Goal: Task Accomplishment & Management: Manage account settings

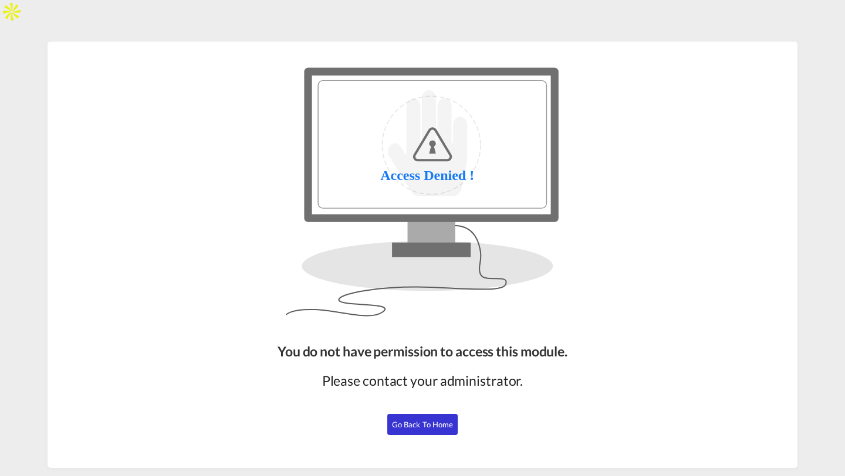
click at [423, 420] on span "Go Back to Home" at bounding box center [423, 424] width 62 height 9
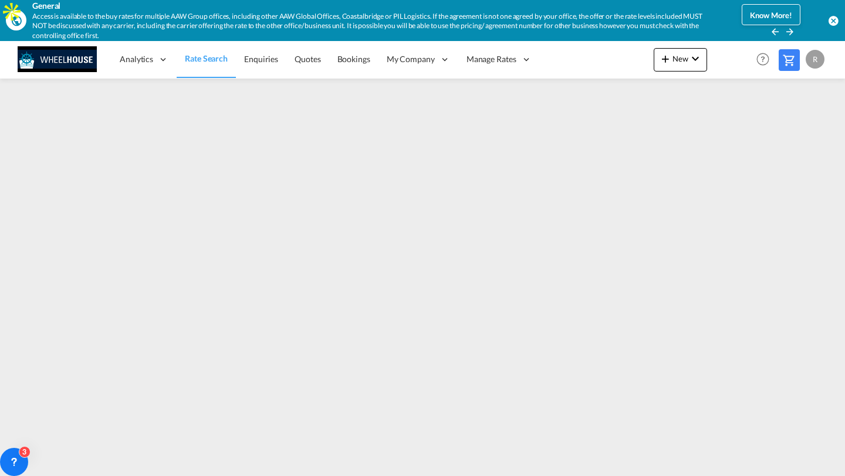
click at [817, 60] on div "R" at bounding box center [814, 59] width 19 height 19
click at [595, 60] on md-backdrop at bounding box center [422, 238] width 845 height 476
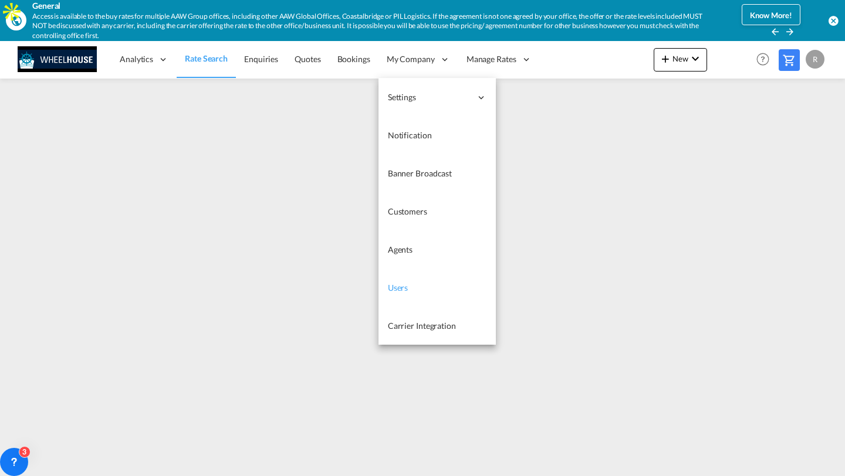
click at [425, 291] on link "Users" at bounding box center [436, 288] width 117 height 38
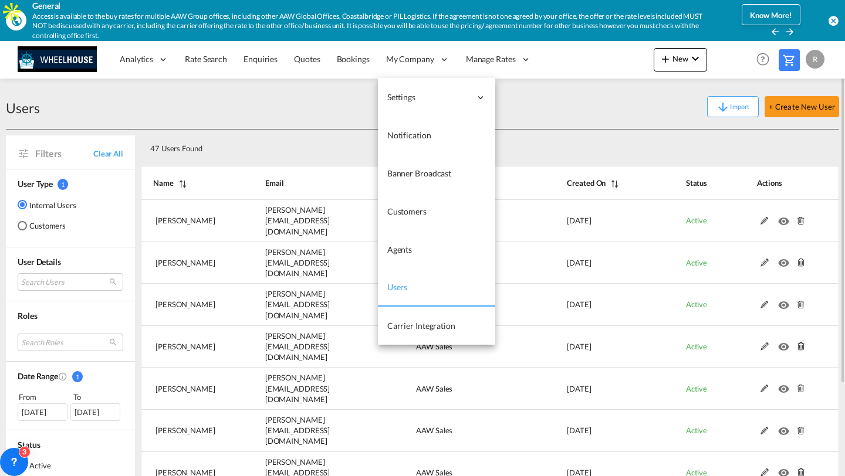
click at [416, 287] on link "Users" at bounding box center [436, 288] width 117 height 38
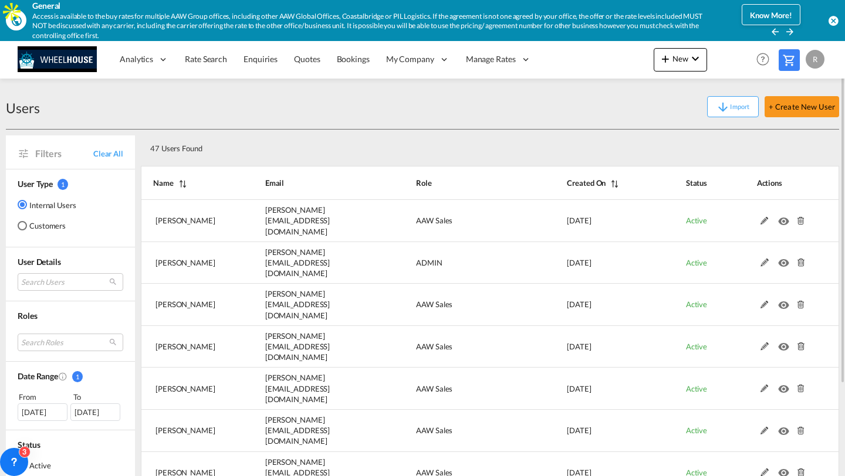
click at [252, 117] on div "Import + Create New User" at bounding box center [439, 106] width 799 height 21
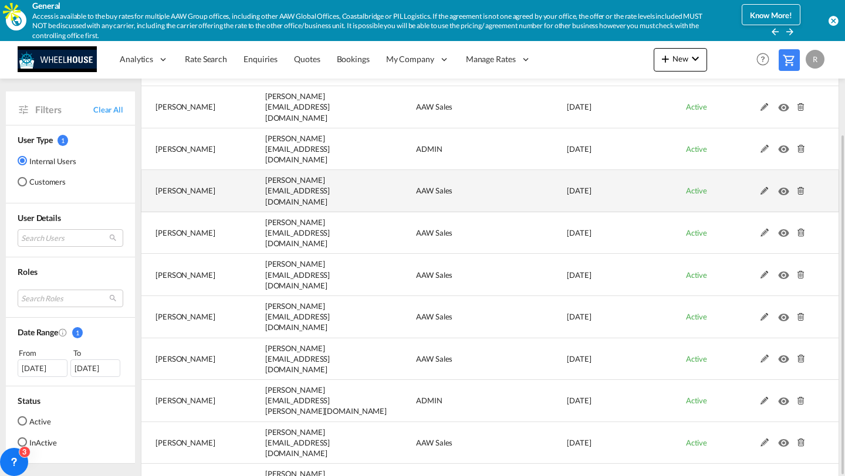
scroll to position [116, 0]
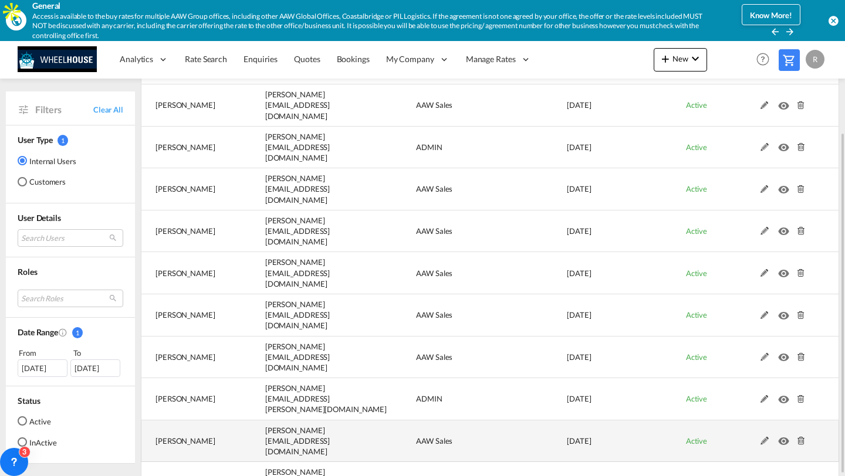
click at [762, 437] on md-icon at bounding box center [764, 441] width 15 height 8
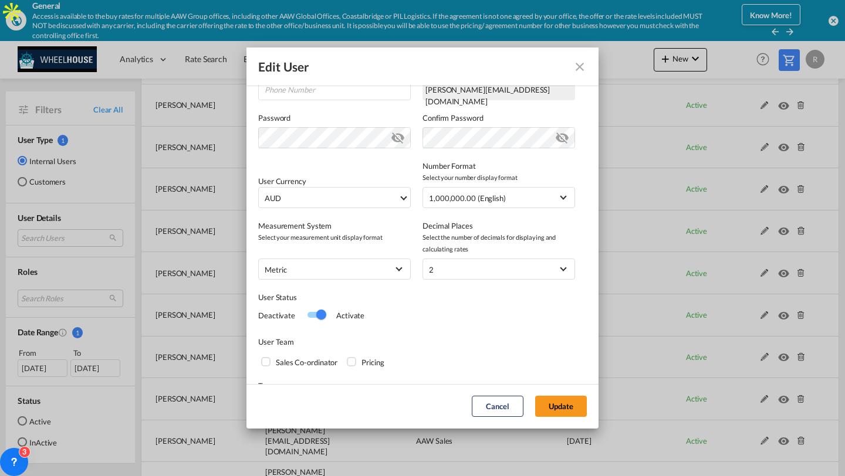
scroll to position [250, 0]
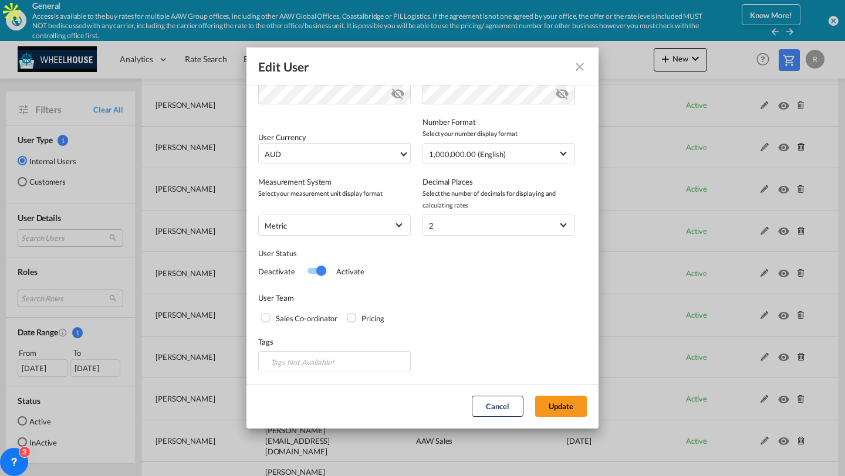
click at [314, 269] on div "Switch 1" at bounding box center [316, 271] width 18 height 6
click at [314, 270] on div "Switch 1" at bounding box center [312, 271] width 10 height 10
click at [564, 401] on button "Update" at bounding box center [561, 406] width 52 height 21
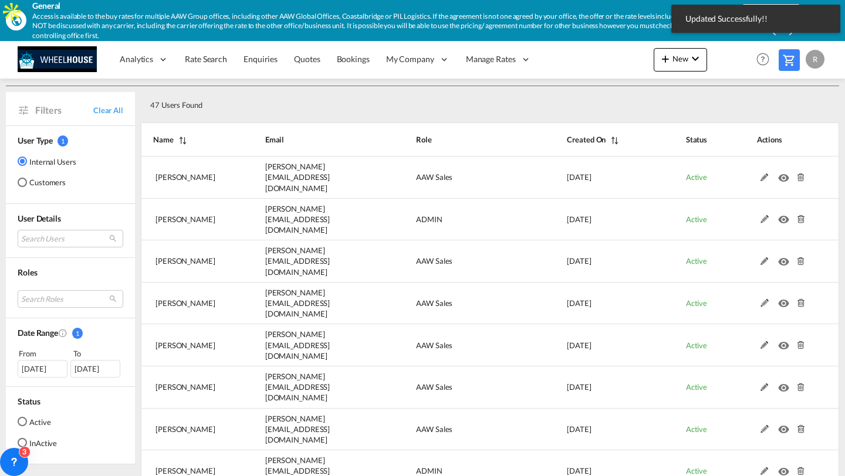
scroll to position [116, 0]
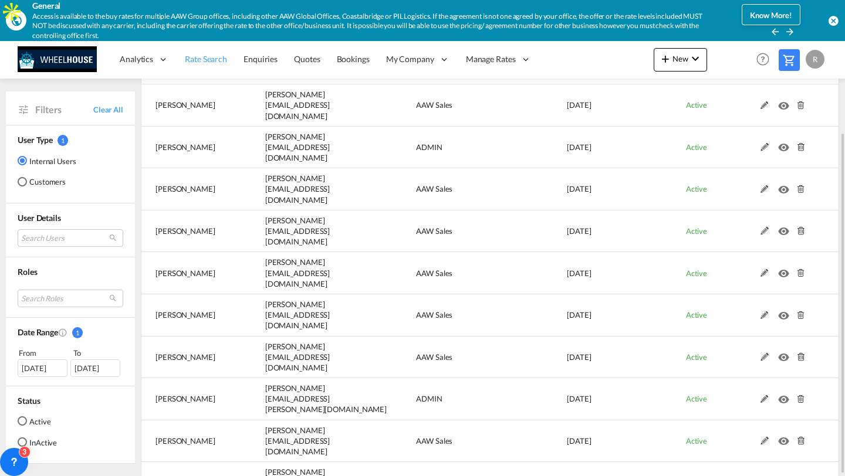
click at [206, 52] on link "Rate Search" at bounding box center [206, 59] width 59 height 38
